Goal: Entertainment & Leisure: Consume media (video, audio)

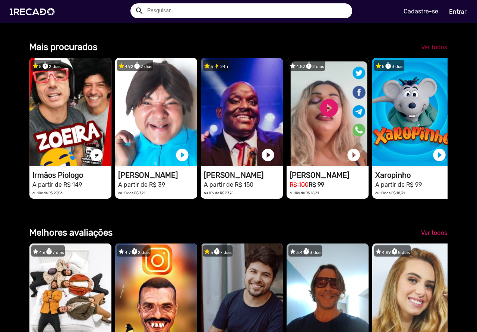
click at [422, 51] on span "Ver todos" at bounding box center [434, 47] width 26 height 7
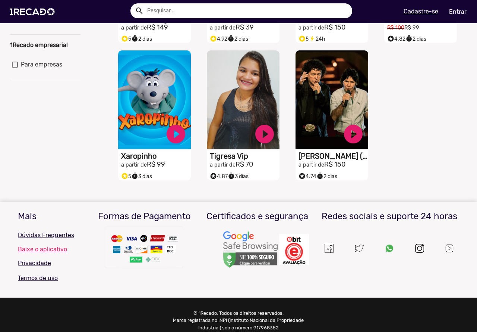
scroll to position [186, 0]
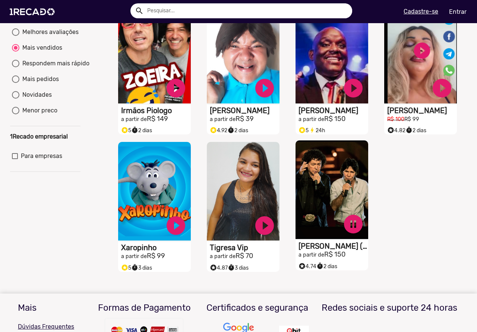
scroll to position [75, 0]
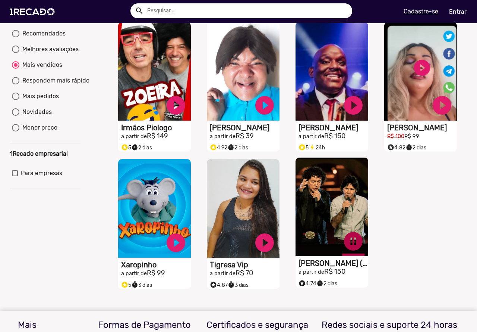
click at [187, 116] on link "pause_circle" at bounding box center [176, 105] width 22 height 22
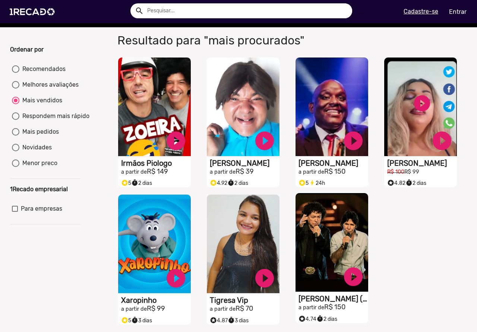
scroll to position [0, 0]
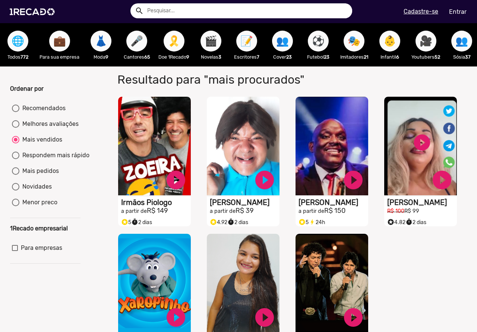
click at [58, 44] on span "💼" at bounding box center [59, 41] width 13 height 21
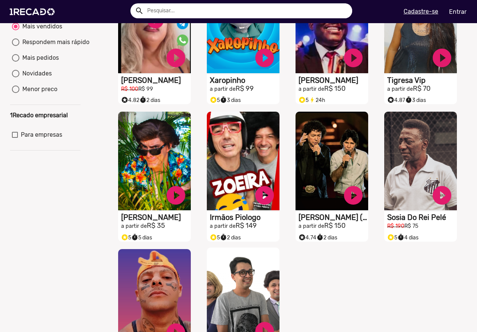
scroll to position [224, 0]
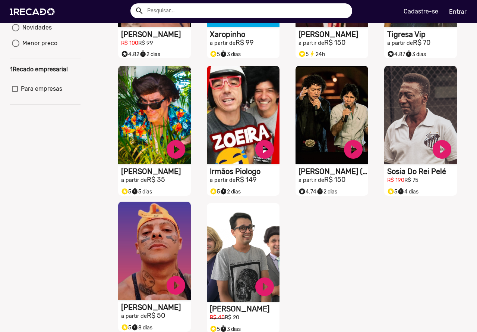
scroll to position [37, 0]
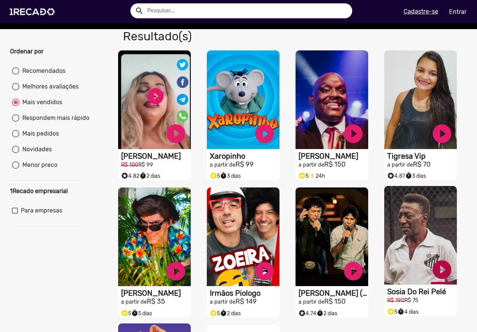
click at [187, 145] on link "play_circle_filled" at bounding box center [176, 133] width 22 height 22
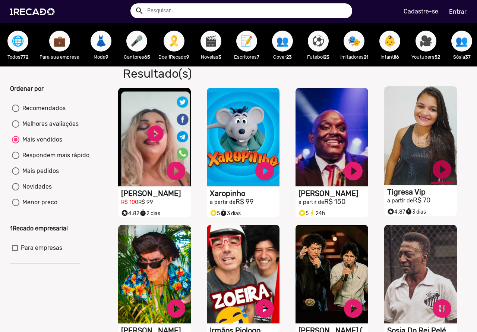
click at [187, 176] on link "play_circle_filled" at bounding box center [176, 171] width 22 height 22
click at [187, 182] on link "pause_circle" at bounding box center [176, 171] width 22 height 22
click at [187, 175] on link "pause_circle" at bounding box center [176, 171] width 22 height 22
click at [433, 39] on span "🎥" at bounding box center [426, 41] width 13 height 21
radio input "true"
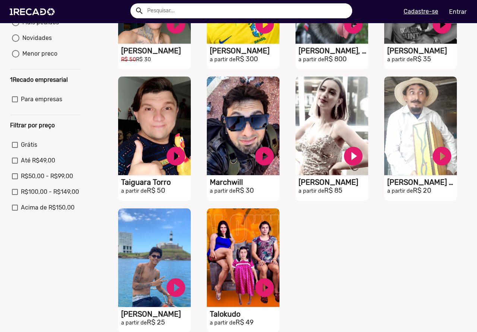
scroll to position [149, 0]
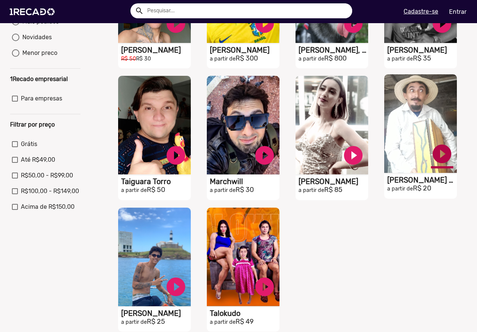
click at [187, 35] on link "play_circle_filled" at bounding box center [176, 23] width 22 height 22
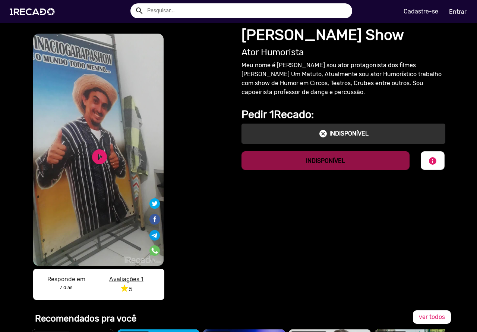
click at [135, 278] on u "Avaliações 1" at bounding box center [126, 278] width 34 height 7
